Goal: Find specific page/section: Find specific page/section

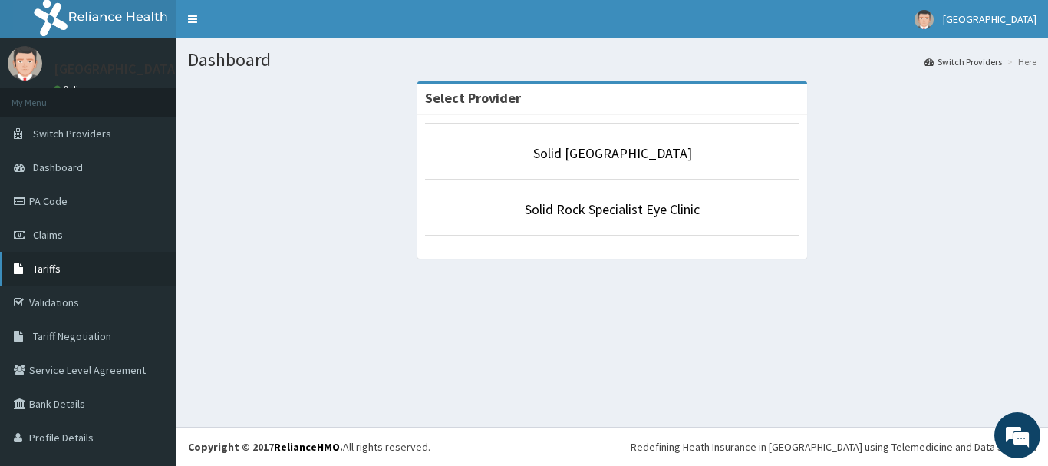
click at [98, 281] on link "Tariffs" at bounding box center [88, 269] width 176 height 34
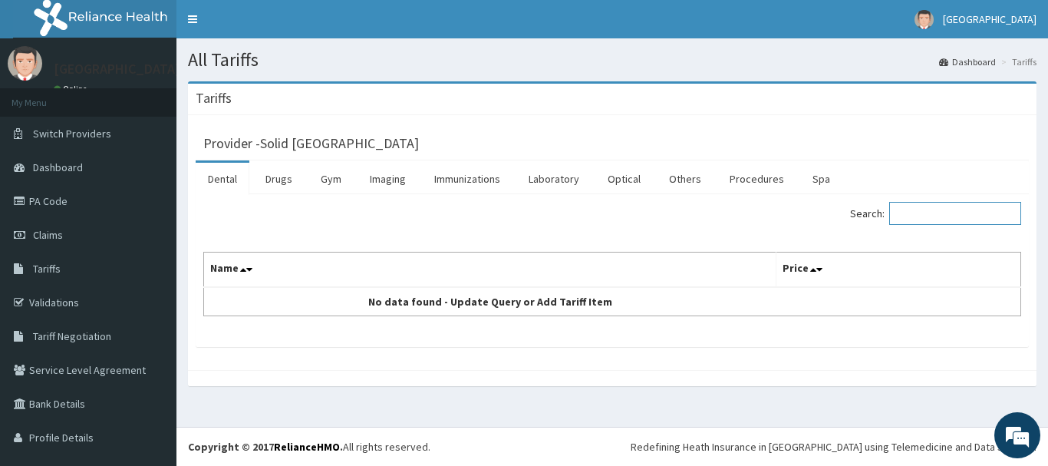
click at [908, 219] on input "Search:" at bounding box center [955, 213] width 132 height 23
type input "GENE"
click at [767, 183] on link "Procedures" at bounding box center [756, 179] width 79 height 32
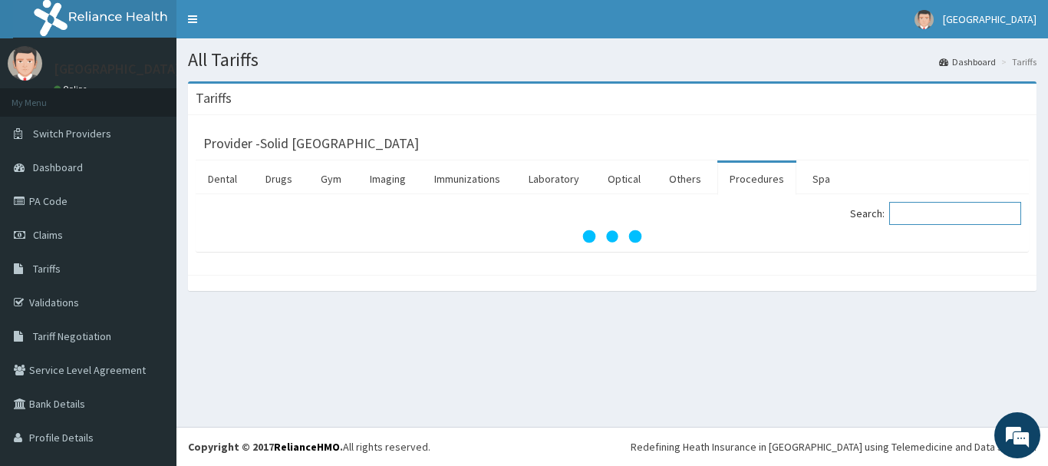
click at [902, 214] on input "Search:" at bounding box center [955, 213] width 132 height 23
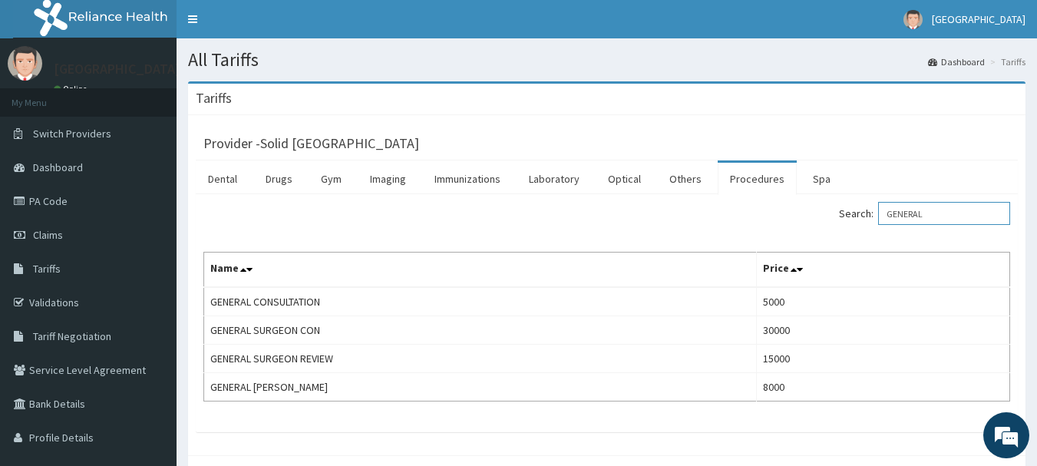
type input "GENERAL"
